Goal: Information Seeking & Learning: Learn about a topic

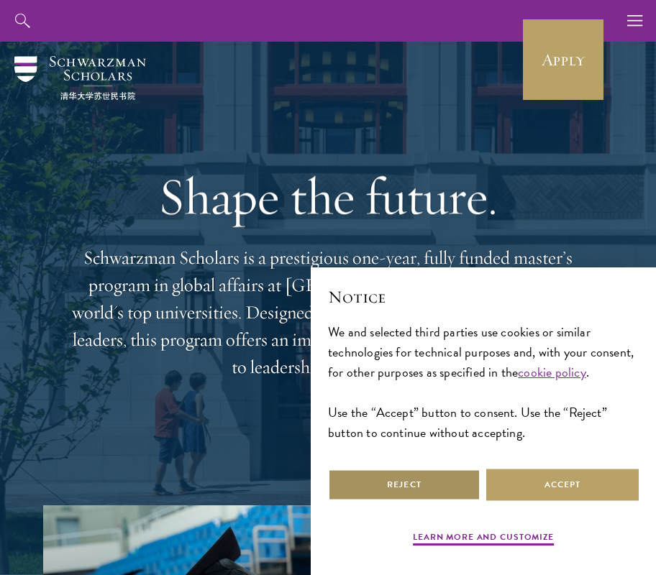
click at [415, 482] on button "Reject" at bounding box center [404, 485] width 152 height 32
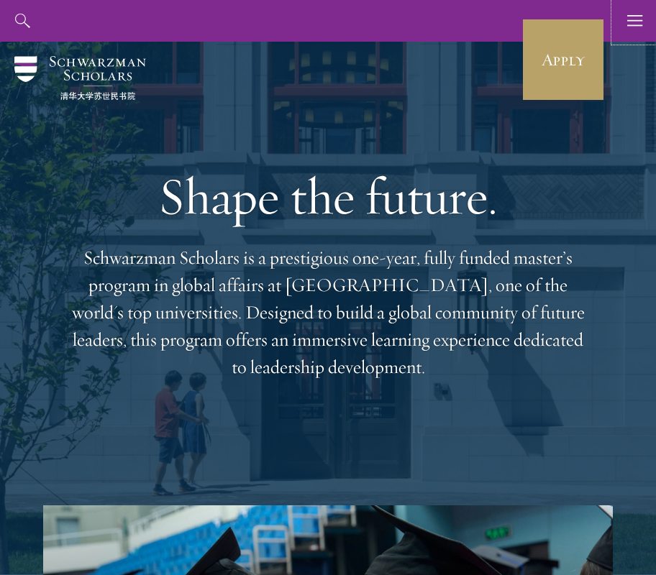
click at [627, 19] on icon "button" at bounding box center [635, 21] width 16 height 42
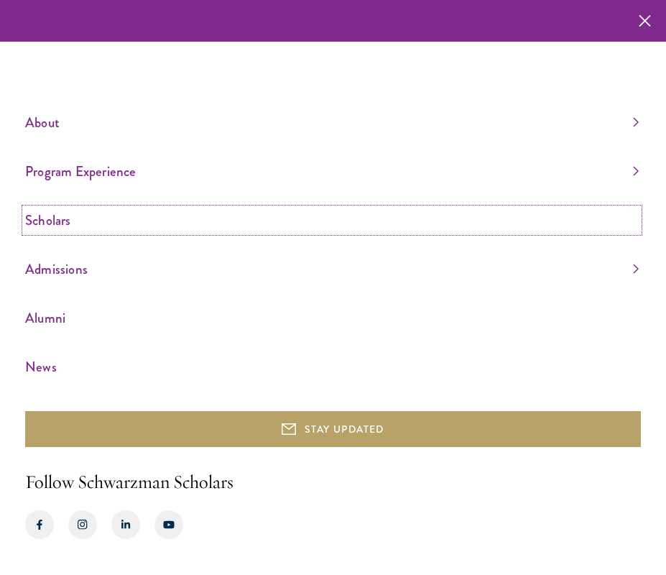
click at [55, 215] on link "Scholars" at bounding box center [332, 220] width 614 height 24
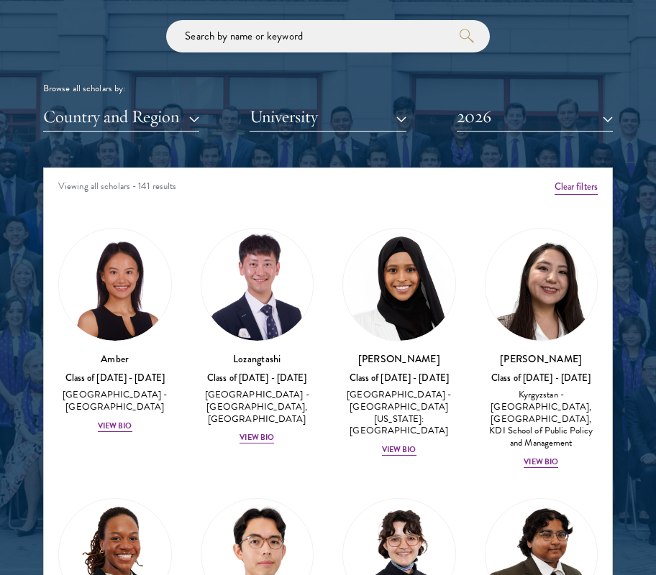
scroll to position [1725, 0]
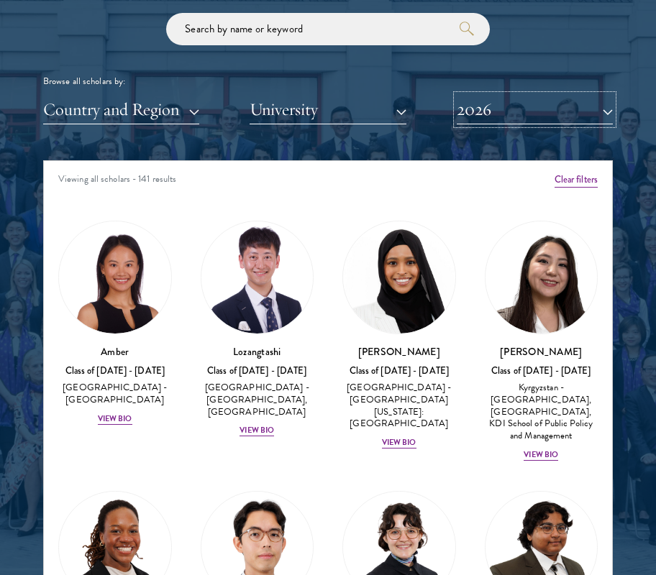
click at [492, 116] on button "2026" at bounding box center [534, 109] width 156 height 29
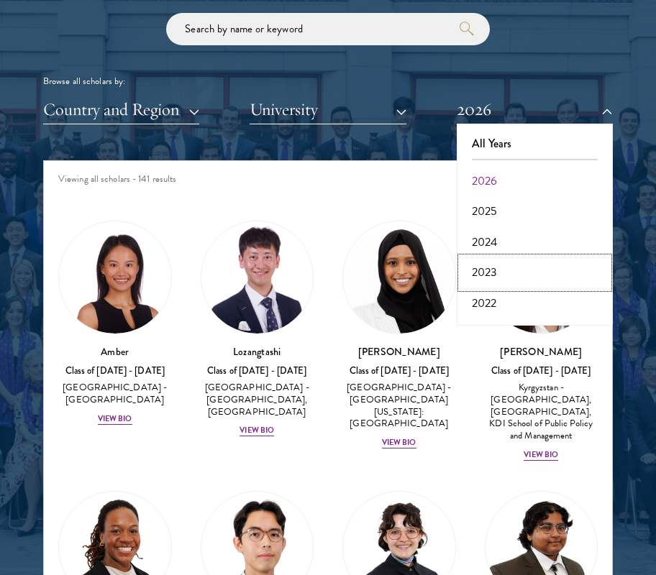
click at [493, 276] on button "2023" at bounding box center [534, 272] width 147 height 30
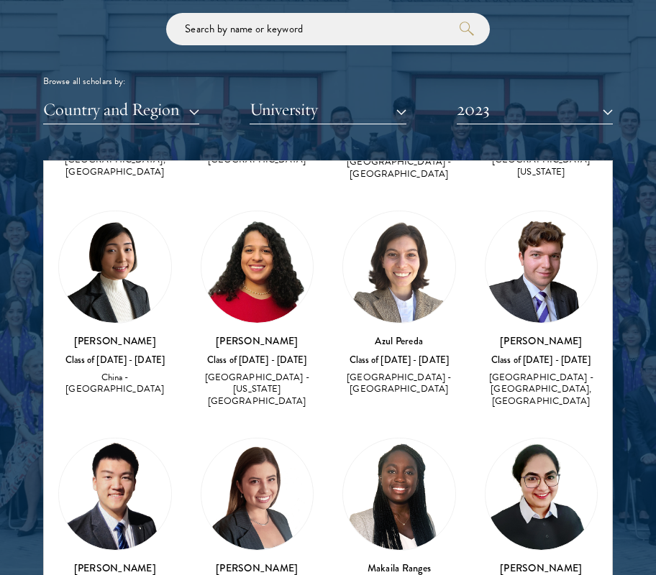
scroll to position [5089, 0]
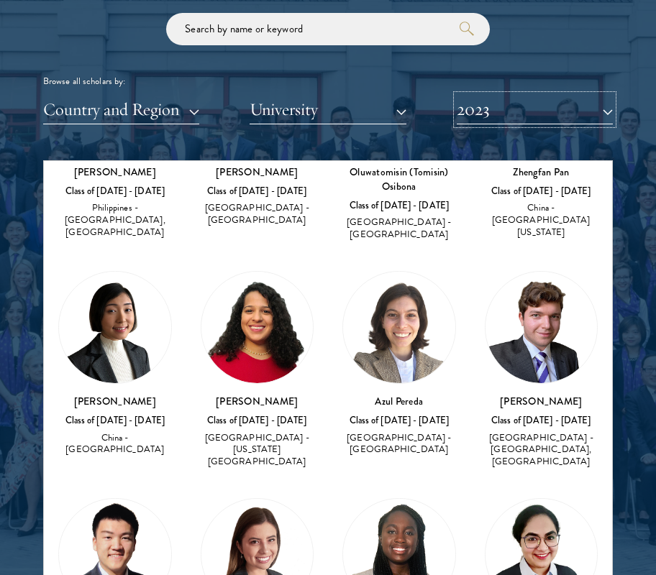
click at [467, 114] on button "2023" at bounding box center [534, 109] width 156 height 29
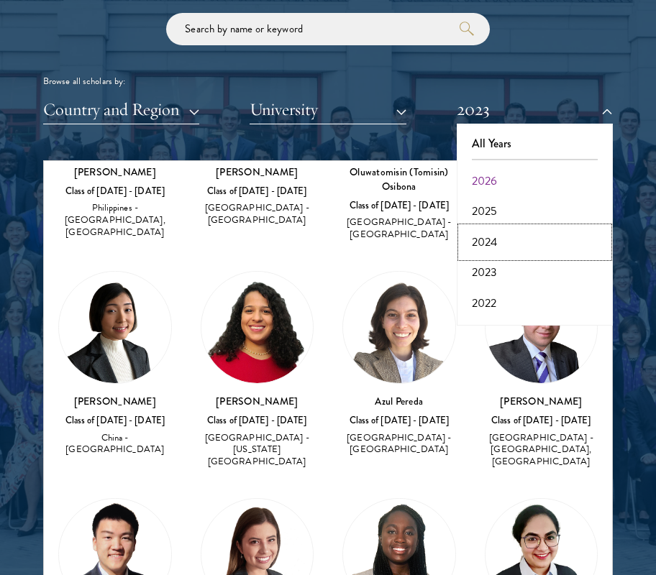
click at [489, 236] on button "2024" at bounding box center [534, 242] width 147 height 30
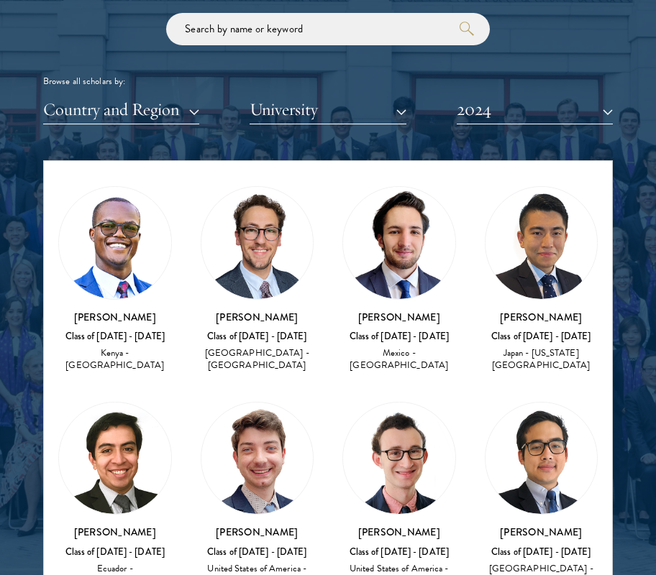
scroll to position [5520, 0]
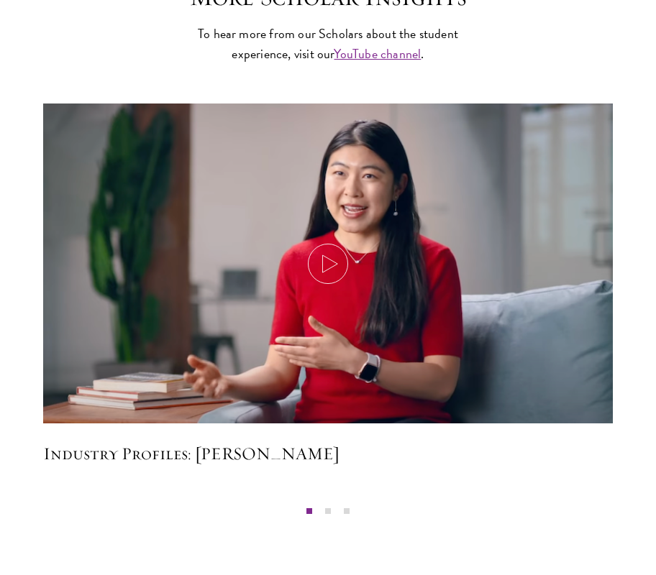
scroll to position [4571, 0]
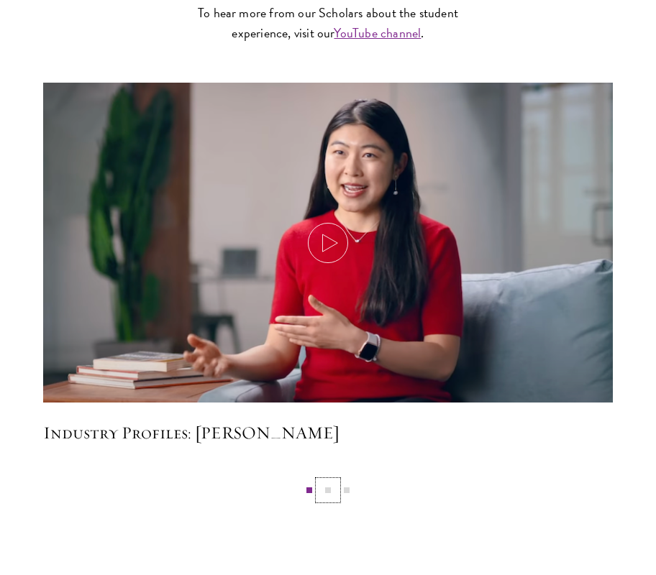
click at [329, 491] on button "2" at bounding box center [327, 490] width 19 height 19
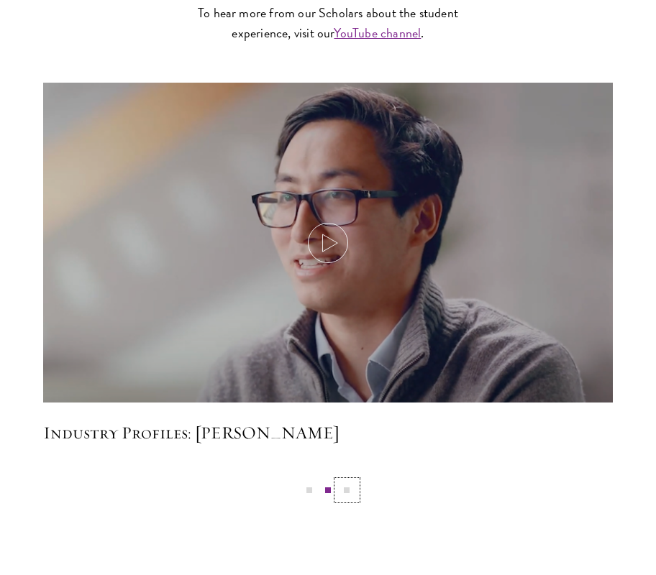
click at [346, 493] on button "3" at bounding box center [346, 490] width 19 height 19
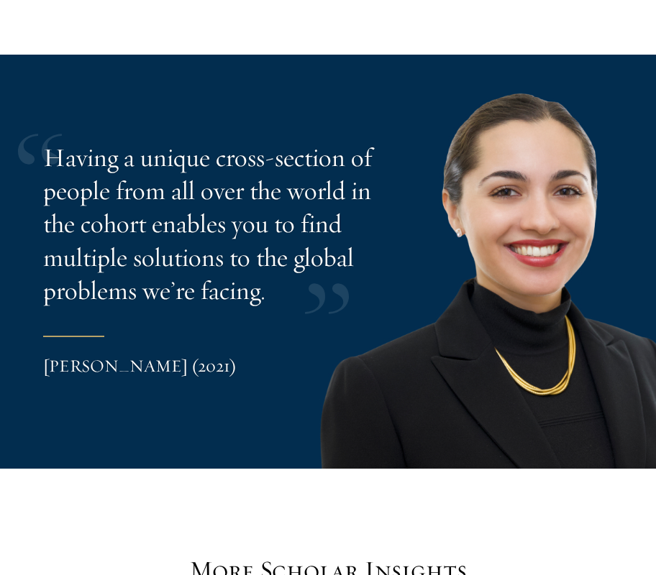
scroll to position [4054, 0]
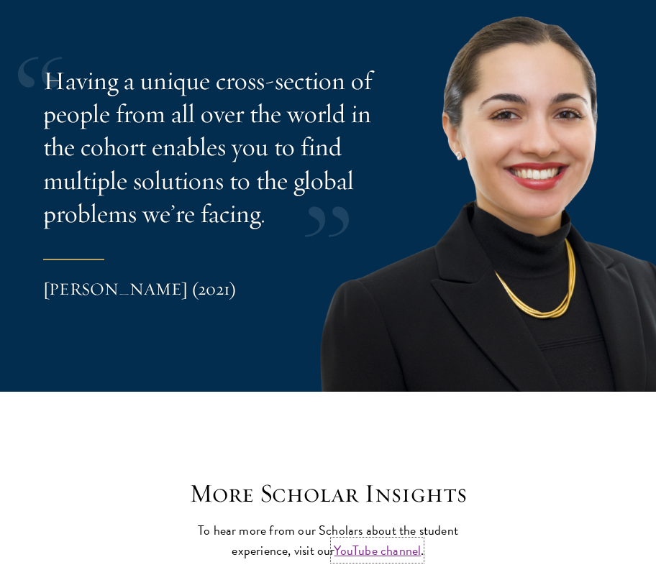
click at [368, 555] on link "YouTube channel" at bounding box center [377, 550] width 87 height 19
